Goal: Feedback & Contribution: Leave review/rating

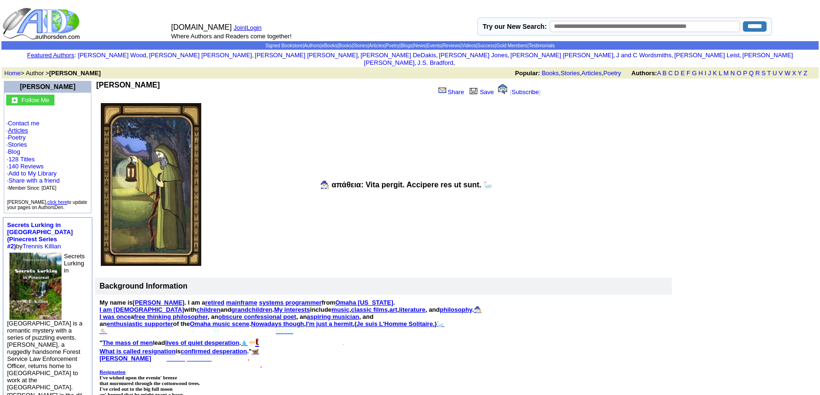
click at [19, 127] on link "Articles" at bounding box center [18, 130] width 20 height 7
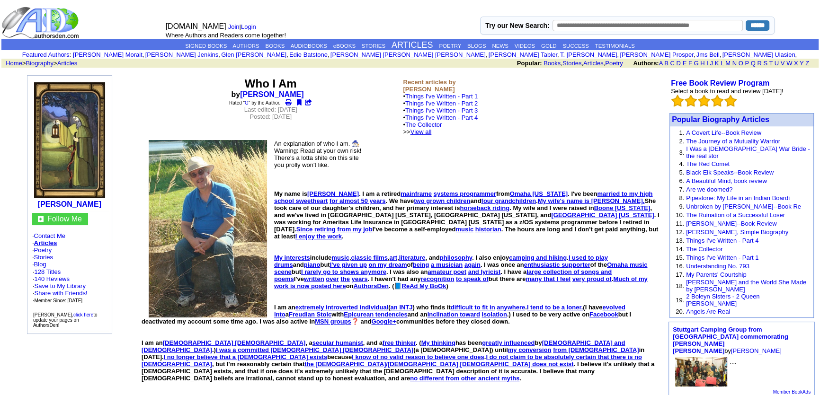
click at [432, 133] on link "View all" at bounding box center [420, 131] width 21 height 7
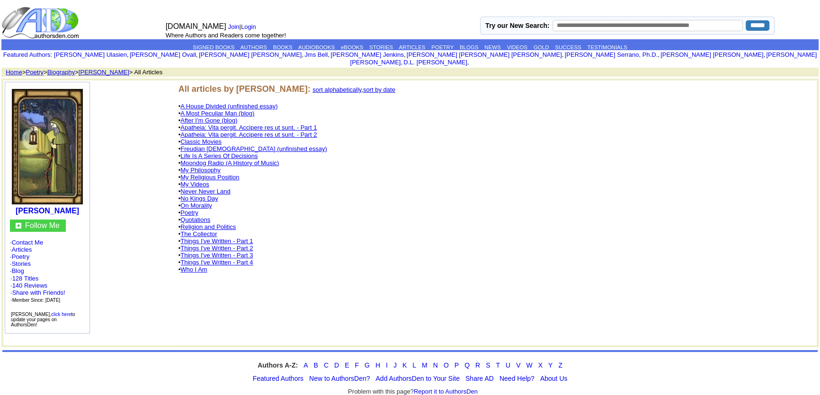
click at [204, 160] on link "Moondog Radio (A History of Music)" at bounding box center [229, 163] width 98 height 7
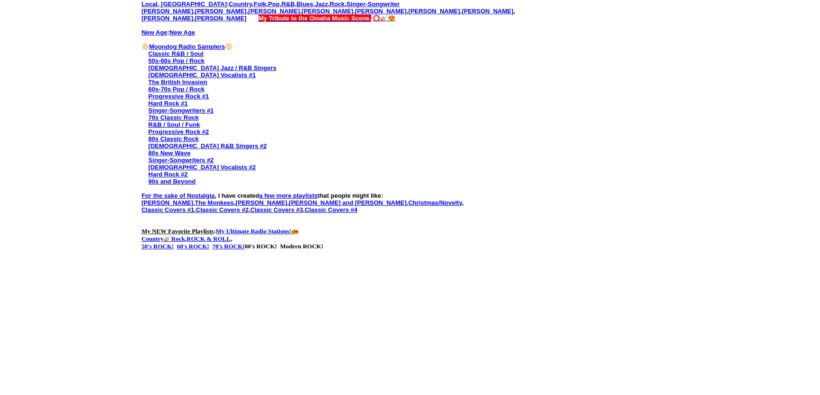
scroll to position [749, 0]
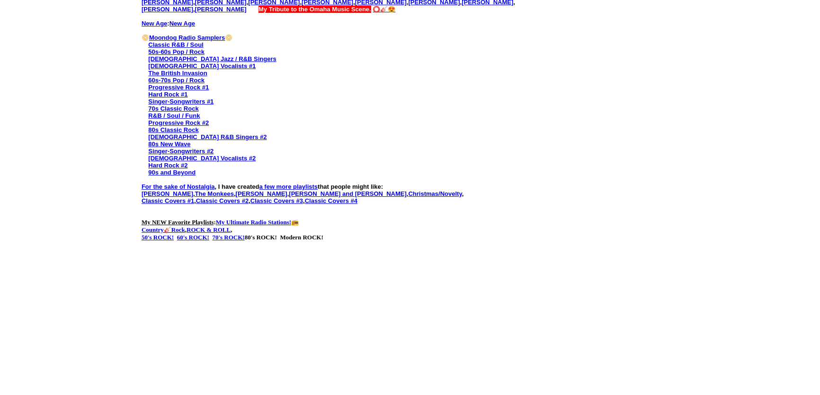
click at [291, 219] on link "My Ultimate Radio Stations!" at bounding box center [253, 222] width 75 height 7
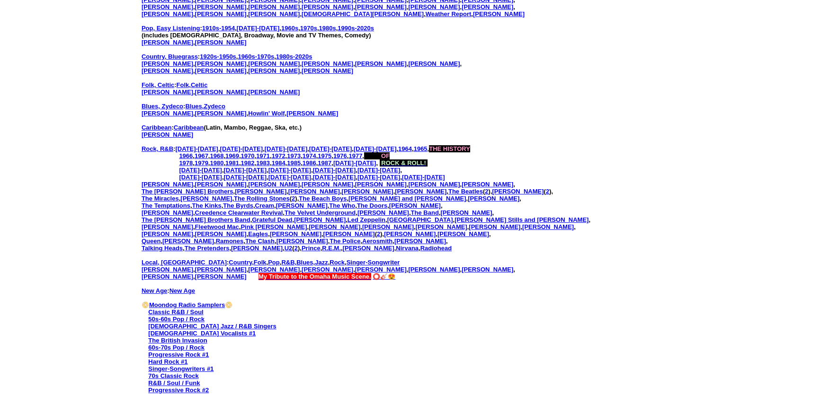
scroll to position [473, 0]
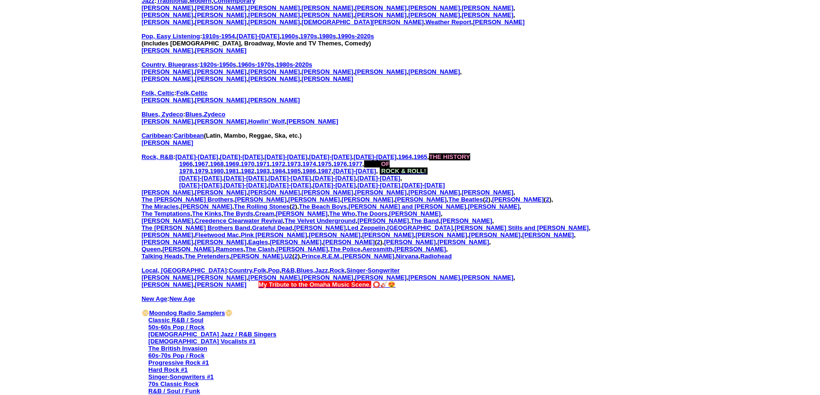
click at [426, 168] on span "ROCK & ROLL!" at bounding box center [403, 171] width 45 height 7
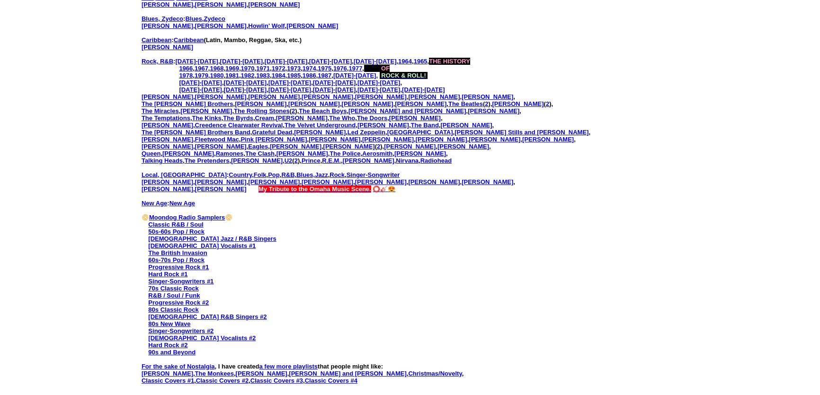
scroll to position [602, 0]
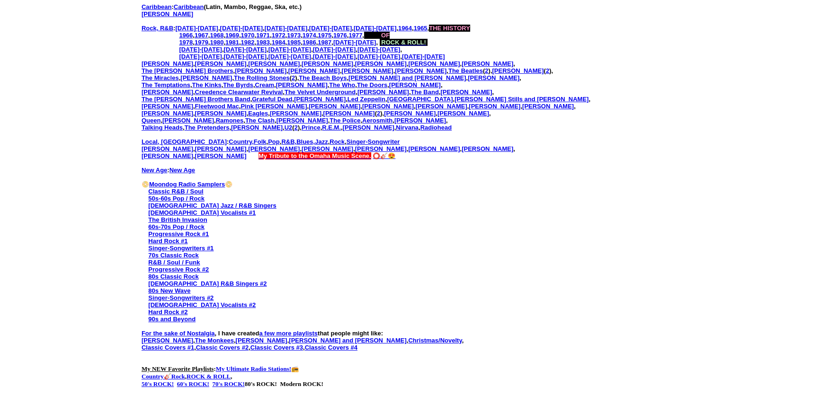
click at [309, 152] on span "My Tribute to the Omaha Music Scene." at bounding box center [315, 155] width 113 height 7
click at [373, 152] on link "⭕🎸😍" at bounding box center [384, 155] width 23 height 7
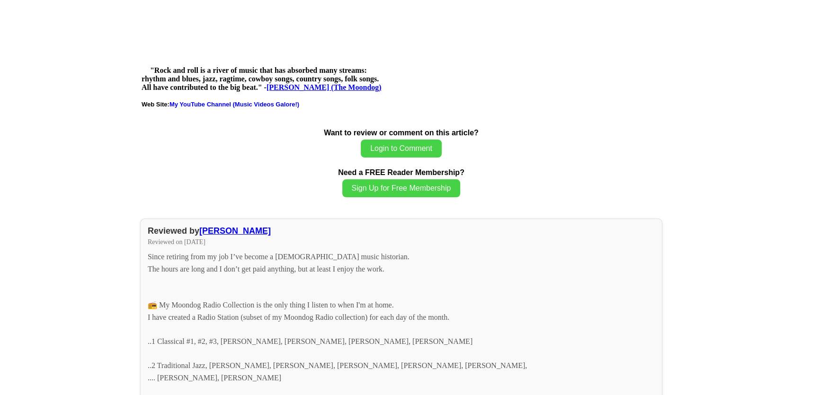
scroll to position [1119, 0]
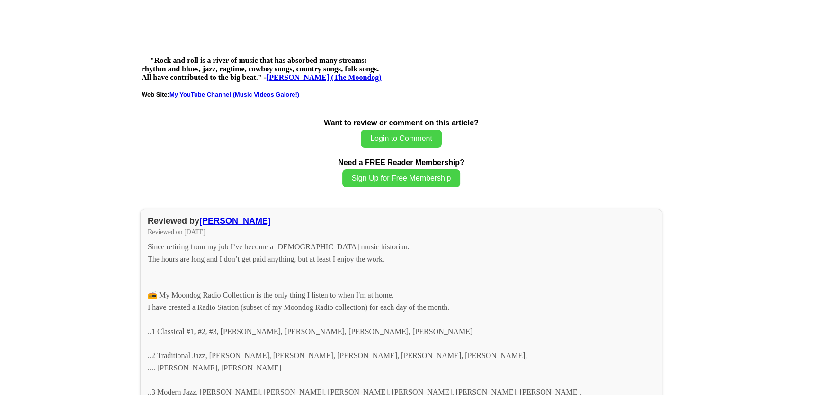
click at [225, 91] on link "My YouTube Channel (Music Videos Galore!)" at bounding box center [235, 94] width 130 height 7
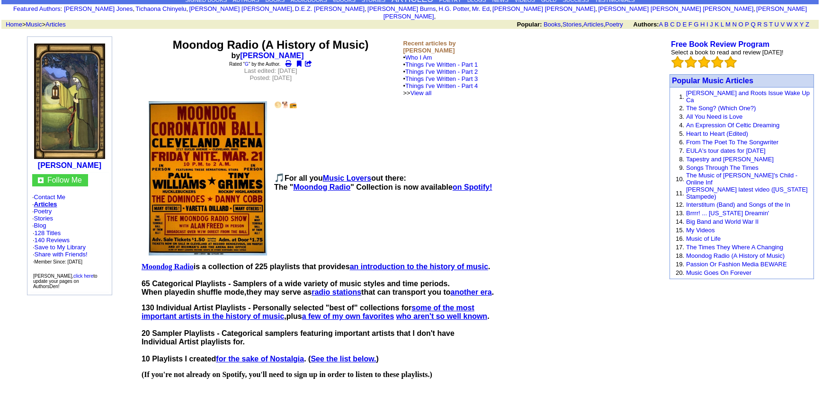
scroll to position [43, 0]
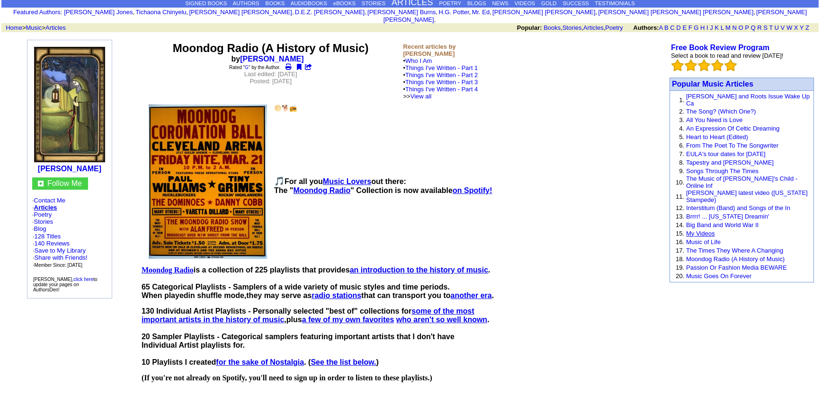
click at [705, 230] on link "My Videos" at bounding box center [700, 233] width 28 height 7
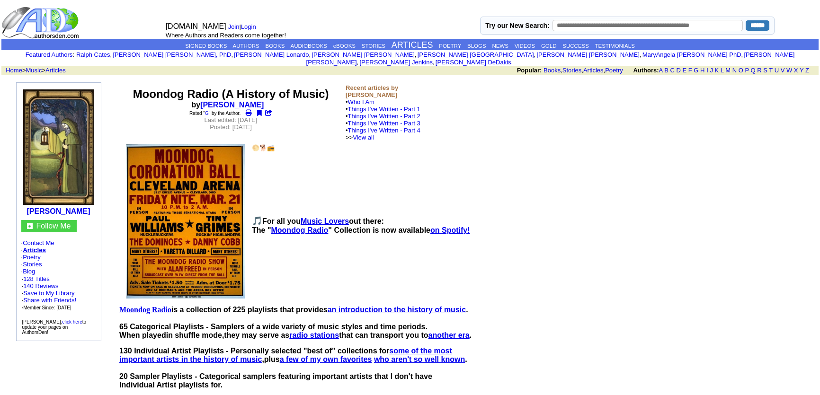
scroll to position [43, 0]
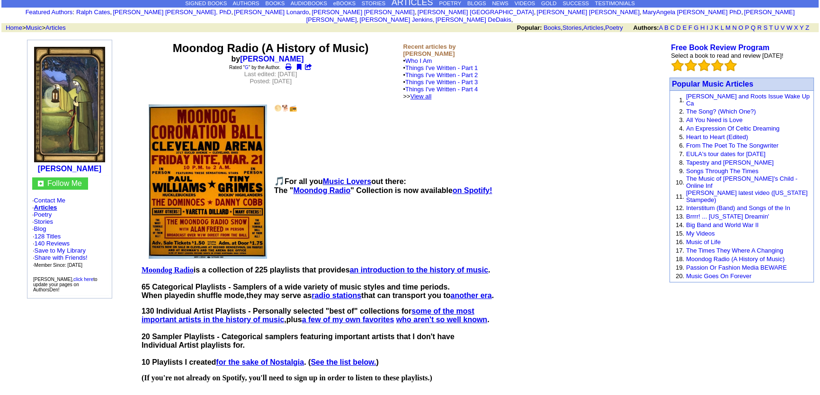
click at [432, 93] on link "View all" at bounding box center [420, 96] width 21 height 7
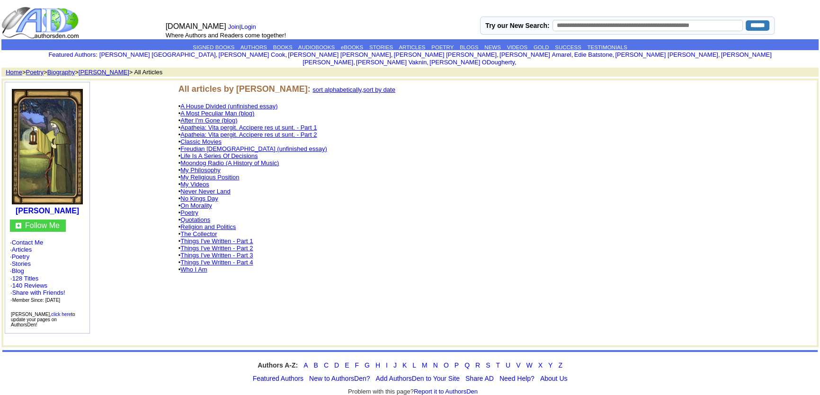
click at [196, 160] on link "Moondog Radio (A History of Music)" at bounding box center [229, 163] width 98 height 7
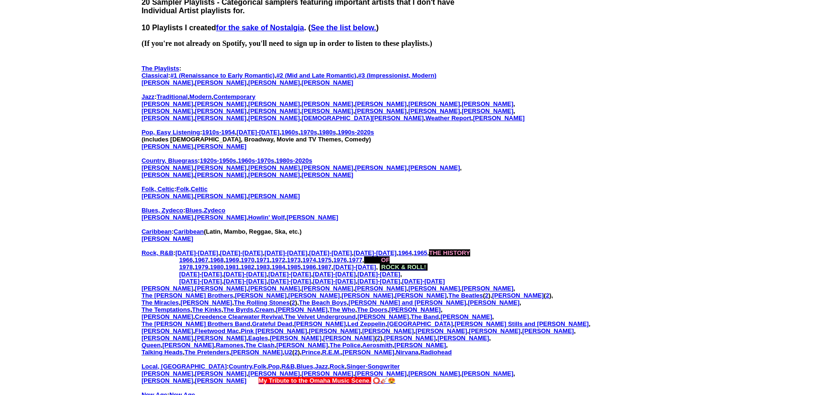
scroll to position [344, 0]
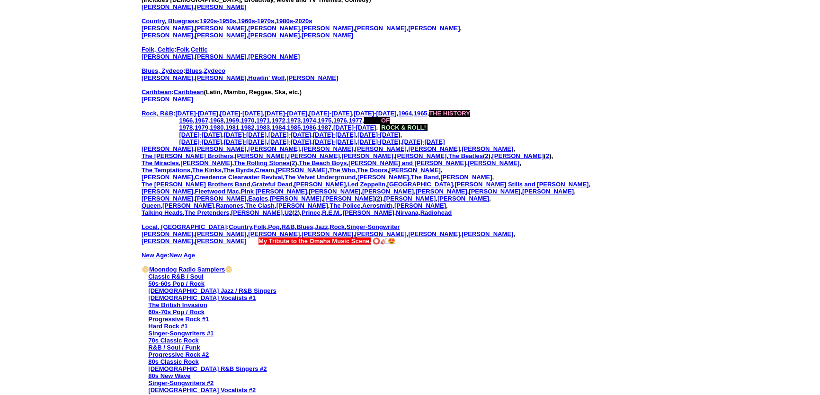
scroll to position [516, 0]
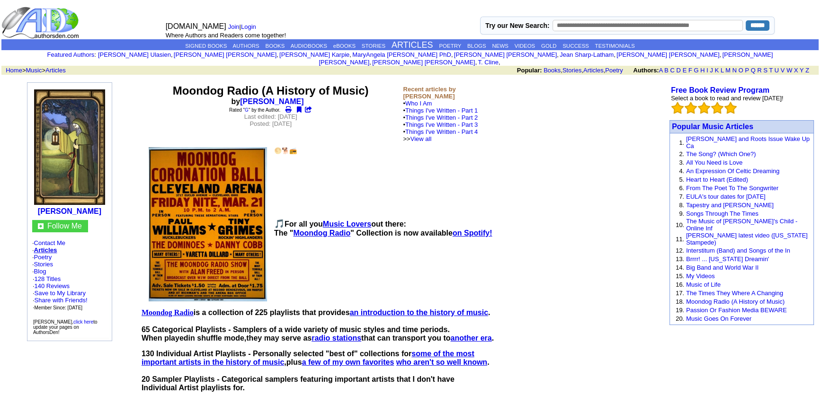
click at [198, 178] on img at bounding box center [208, 224] width 118 height 154
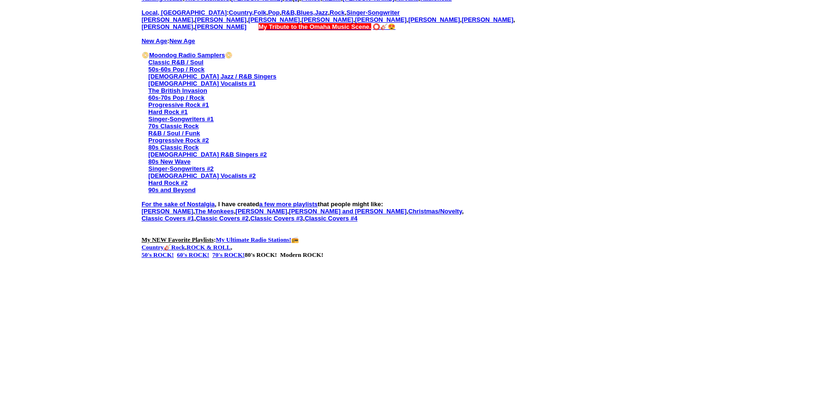
scroll to position [775, 0]
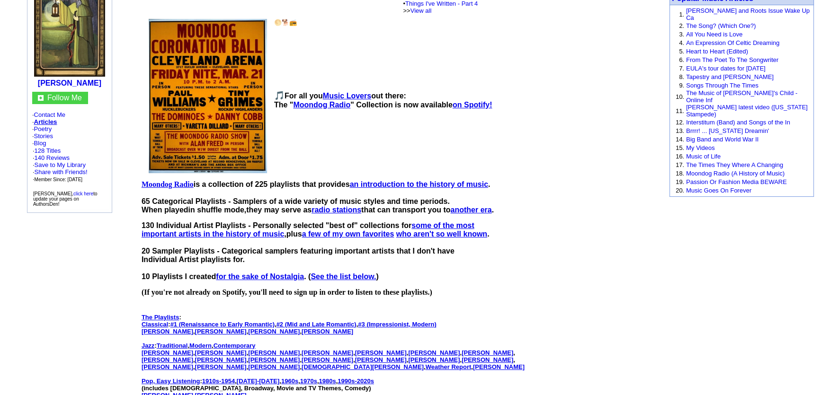
scroll to position [129, 0]
click at [702, 170] on link "Moondog Radio (A History of Music)" at bounding box center [735, 173] width 98 height 7
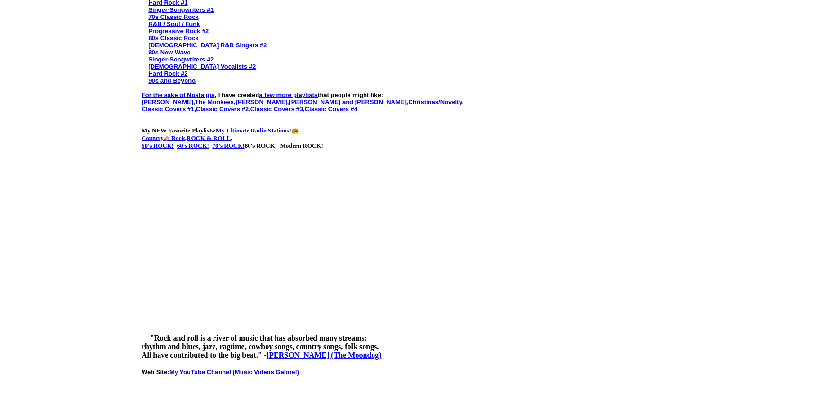
scroll to position [878, 0]
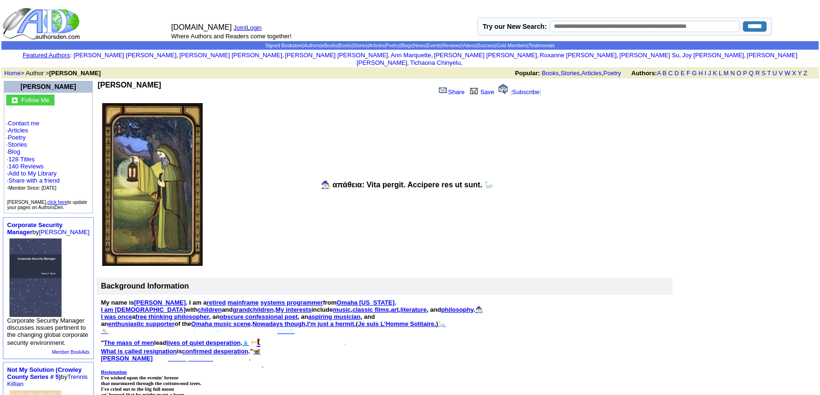
click at [260, 27] on link "Login" at bounding box center [254, 27] width 15 height 7
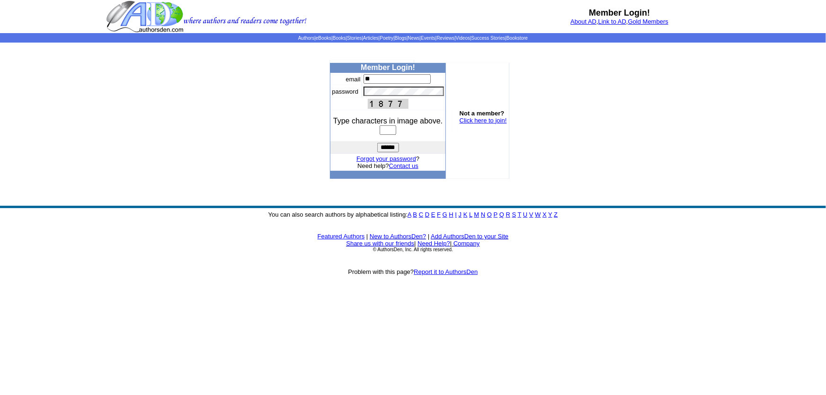
type input "**********"
click at [388, 132] on input "text" at bounding box center [388, 129] width 17 height 9
type input "****"
click at [392, 147] on input "******" at bounding box center [388, 147] width 22 height 9
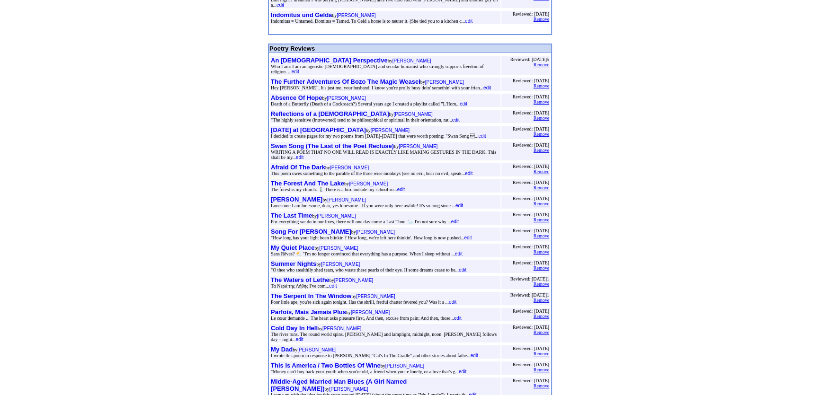
scroll to position [172, 0]
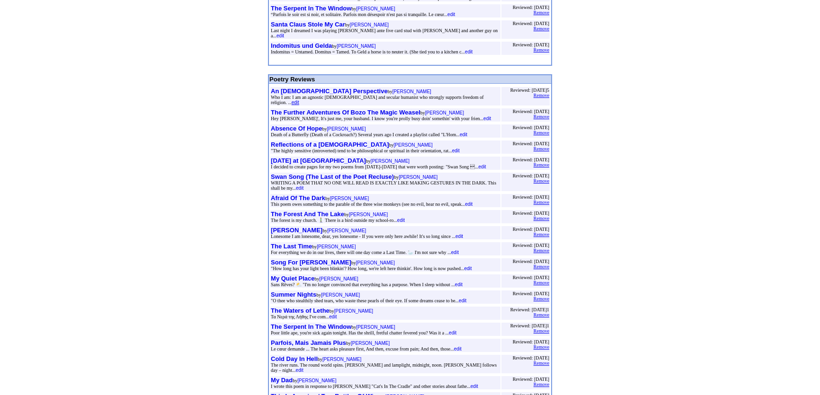
click at [299, 100] on font "edit" at bounding box center [296, 102] width 8 height 5
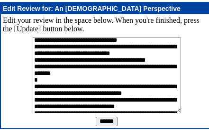
scroll to position [86, 0]
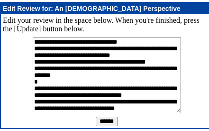
click at [109, 60] on textarea at bounding box center [107, 75] width 148 height 76
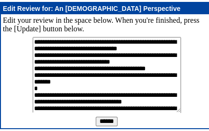
type textarea "**********"
click at [107, 119] on input "******" at bounding box center [107, 120] width 22 height 9
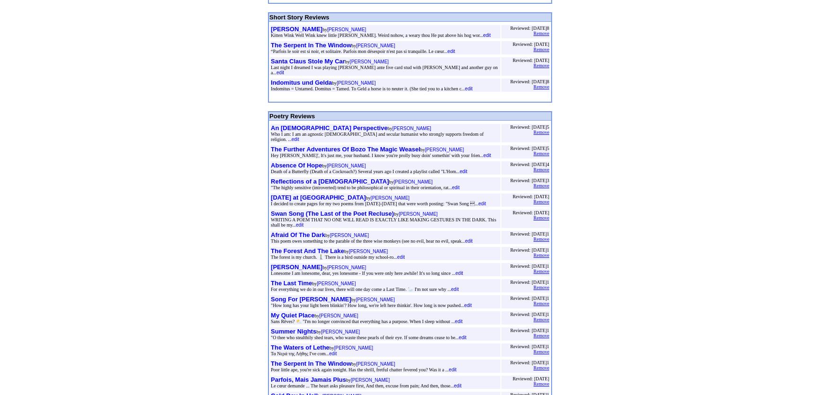
scroll to position [129, 0]
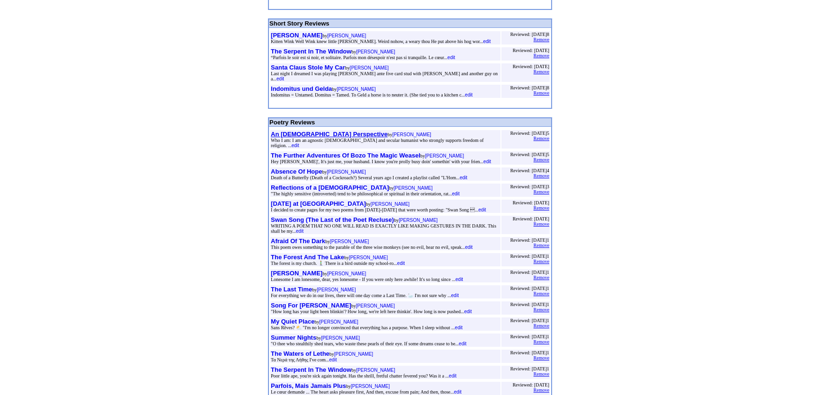
click at [292, 131] on b "An [DEMOGRAPHIC_DATA] Perspective" at bounding box center [329, 134] width 117 height 7
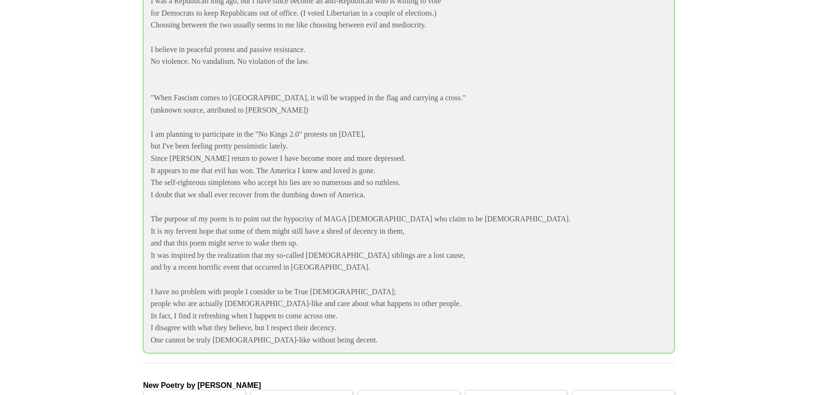
scroll to position [1894, 0]
